Goal: Obtain resource: Obtain resource

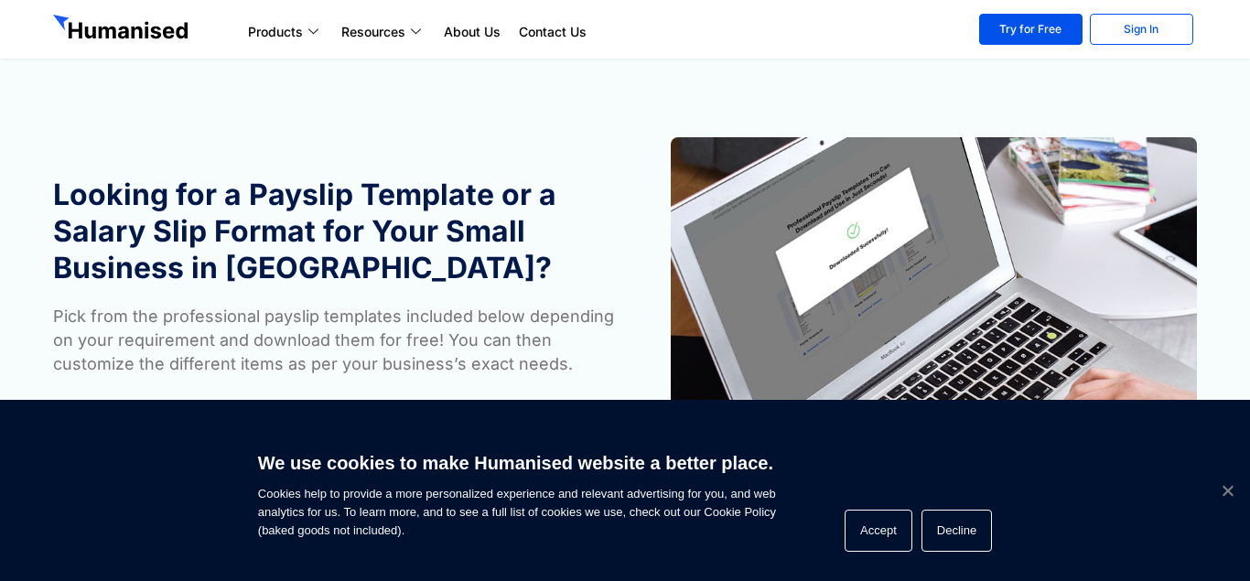
click at [1230, 485] on span "Cookie Notice" at bounding box center [1227, 490] width 18 height 18
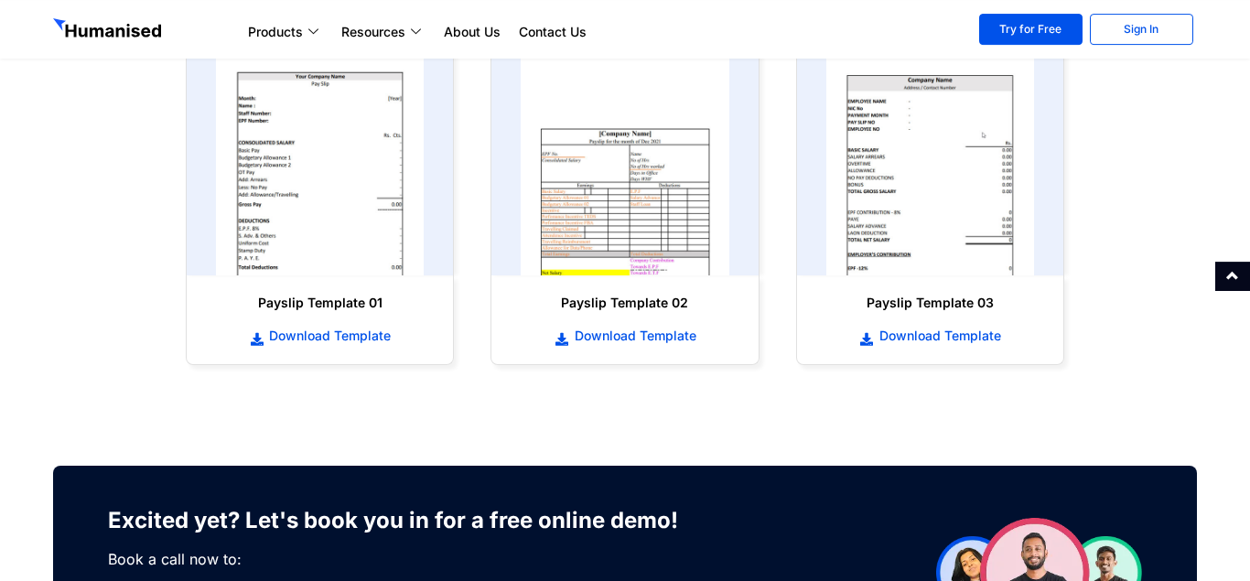
scroll to position [950, 0]
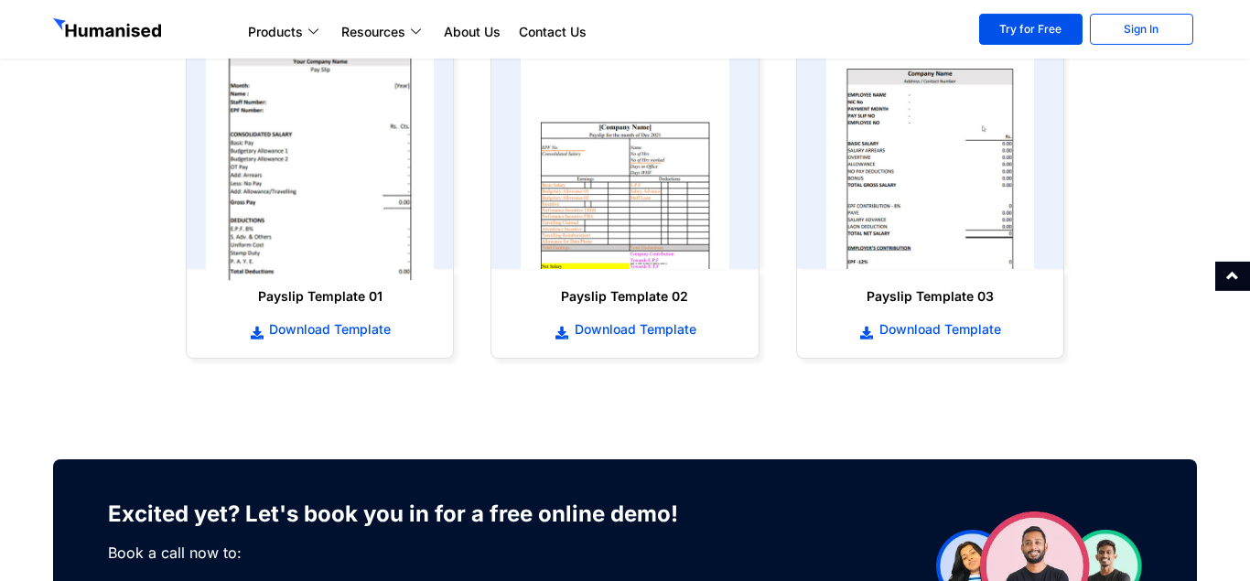
click at [270, 172] on img at bounding box center [320, 155] width 229 height 252
click at [313, 142] on img at bounding box center [320, 155] width 229 height 252
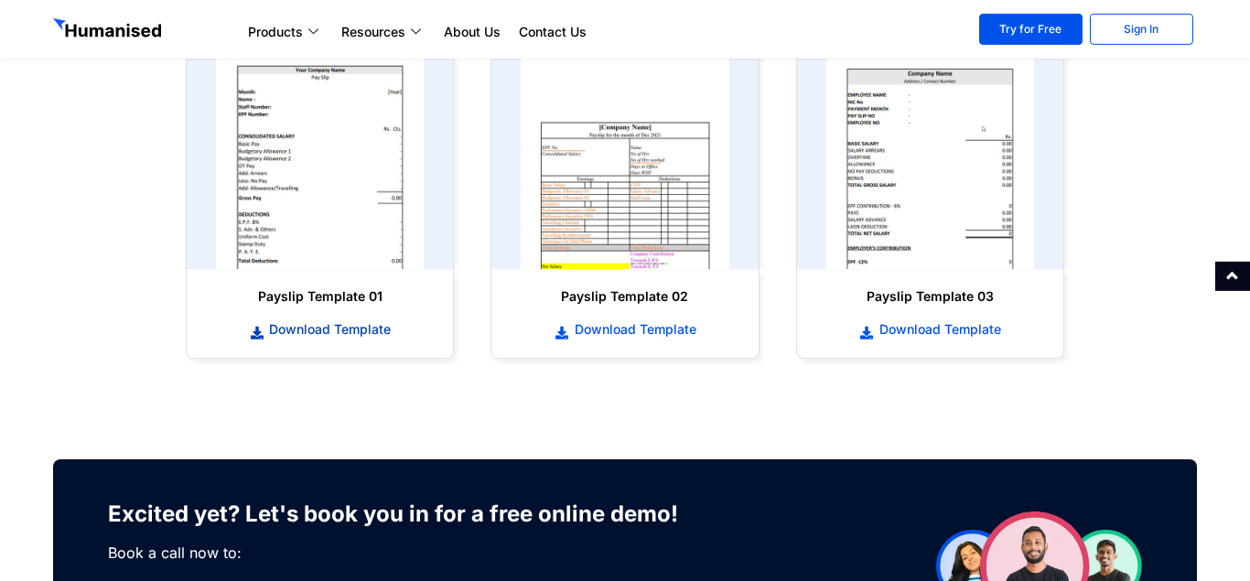
click at [337, 327] on span "Download Template" at bounding box center [327, 329] width 126 height 18
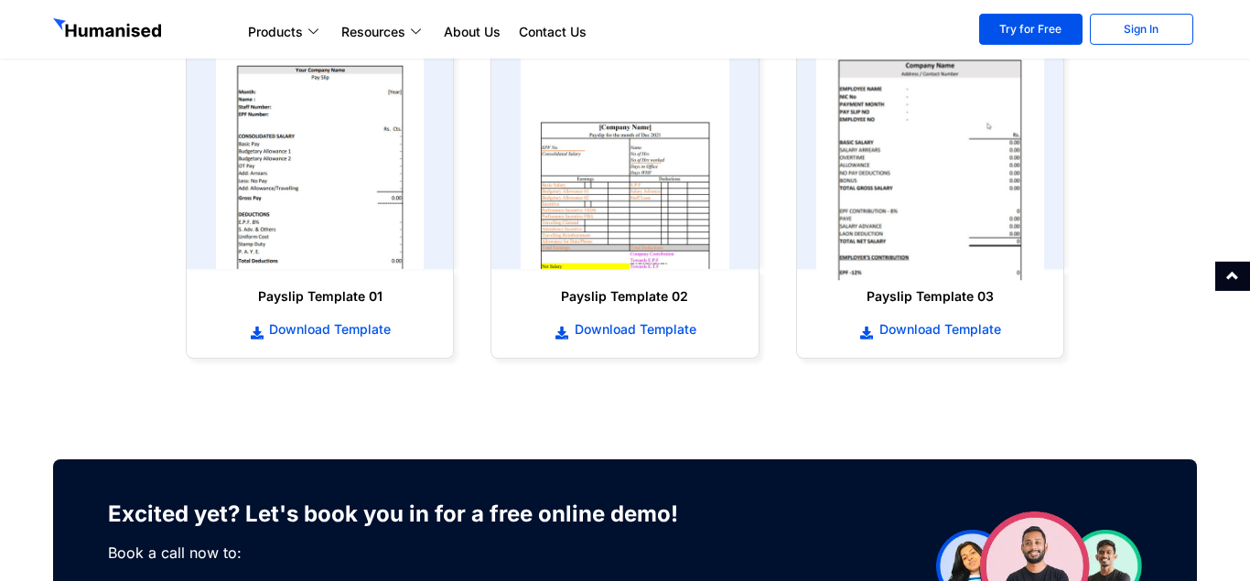
click at [1004, 38] on link "Try for Free" at bounding box center [1030, 29] width 103 height 31
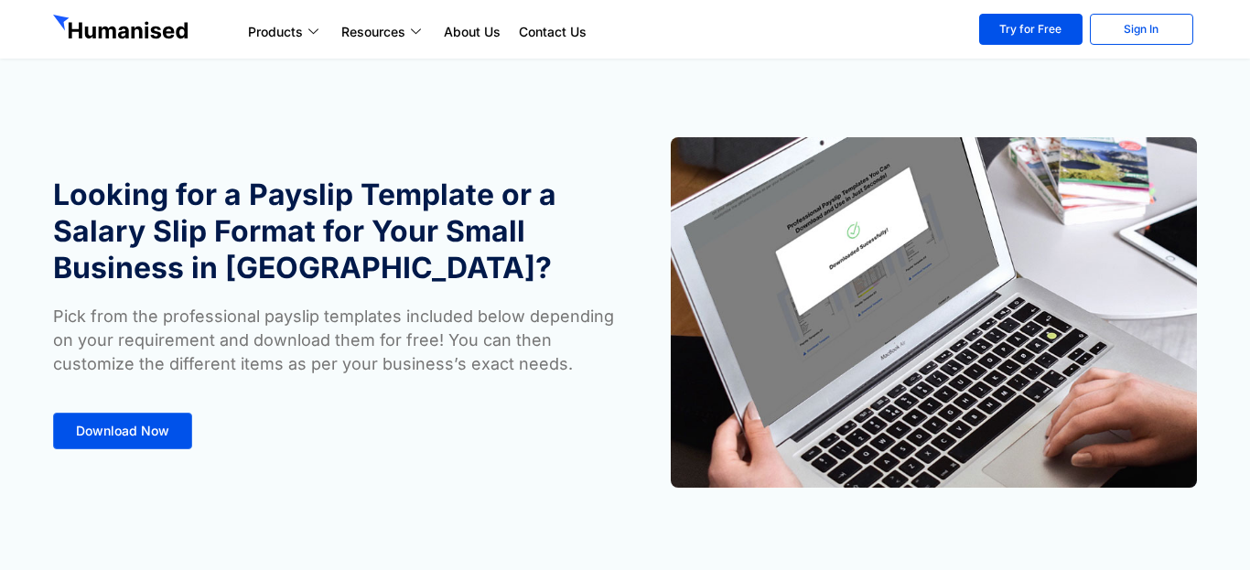
scroll to position [950, 0]
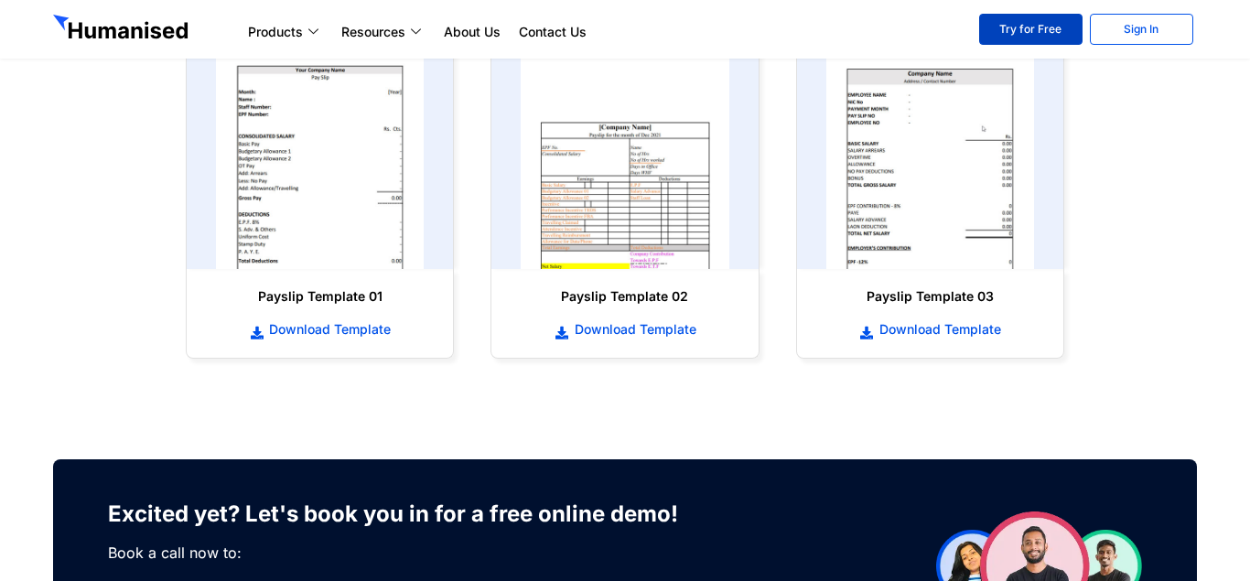
click at [1030, 38] on link "Try for Free" at bounding box center [1030, 29] width 103 height 31
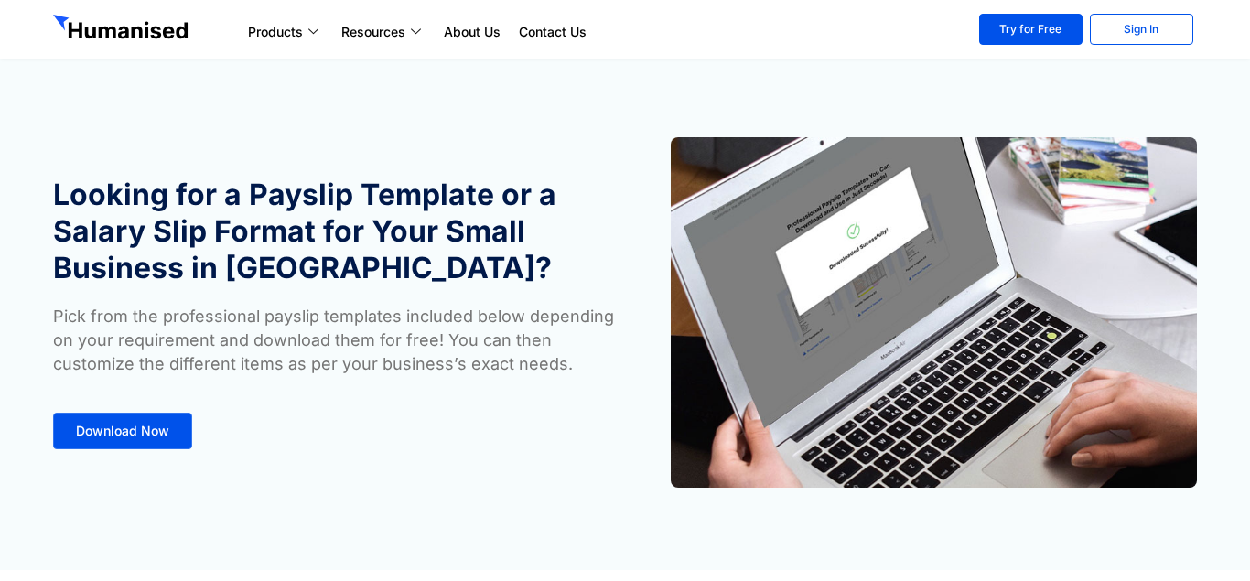
scroll to position [950, 0]
